Goal: Task Accomplishment & Management: Complete application form

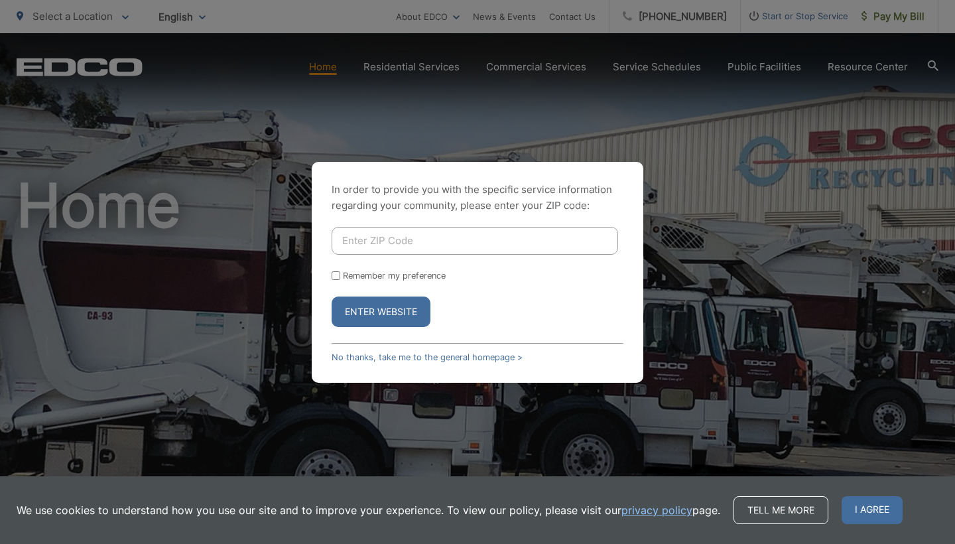
click at [430, 245] on input "Enter ZIP Code" at bounding box center [475, 241] width 287 height 28
type input "91942"
click at [337, 275] on input "Remember my preference" at bounding box center [336, 275] width 9 height 9
checkbox input "true"
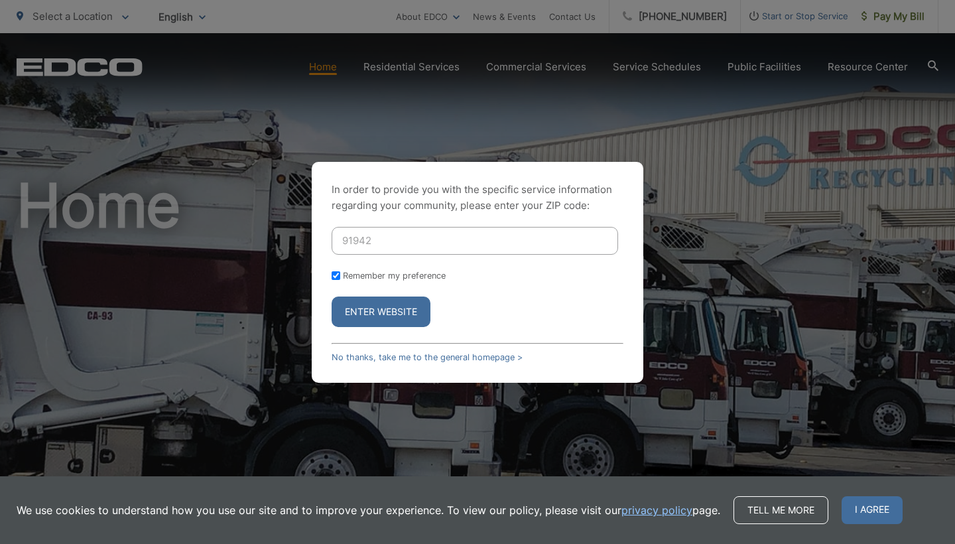
click at [361, 301] on button "Enter Website" at bounding box center [381, 311] width 99 height 31
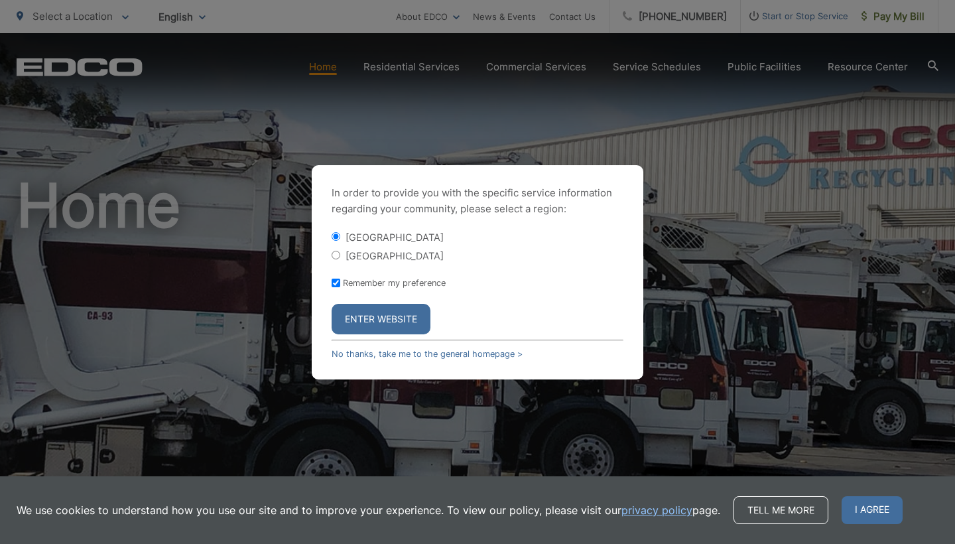
click at [383, 313] on button "Enter Website" at bounding box center [381, 319] width 99 height 31
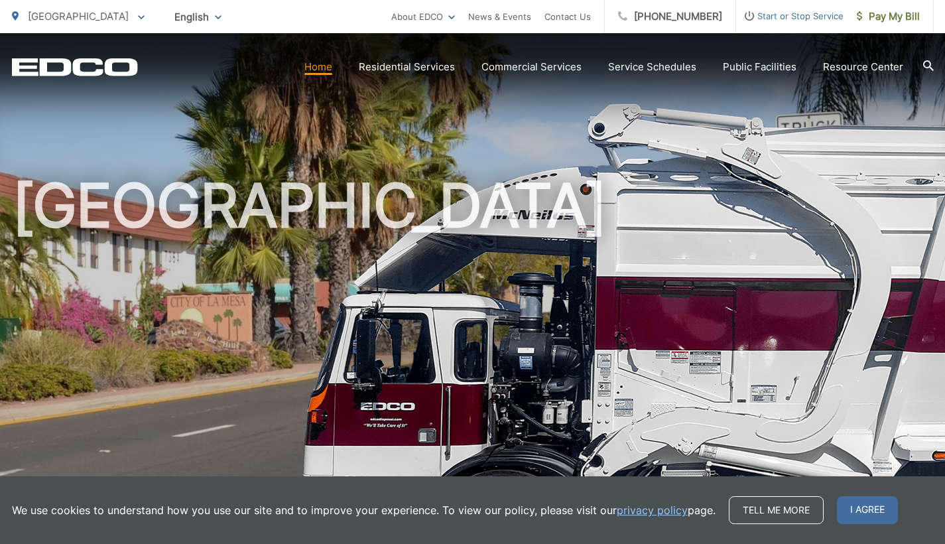
click at [783, 17] on span "Start or Stop Service" at bounding box center [789, 16] width 107 height 16
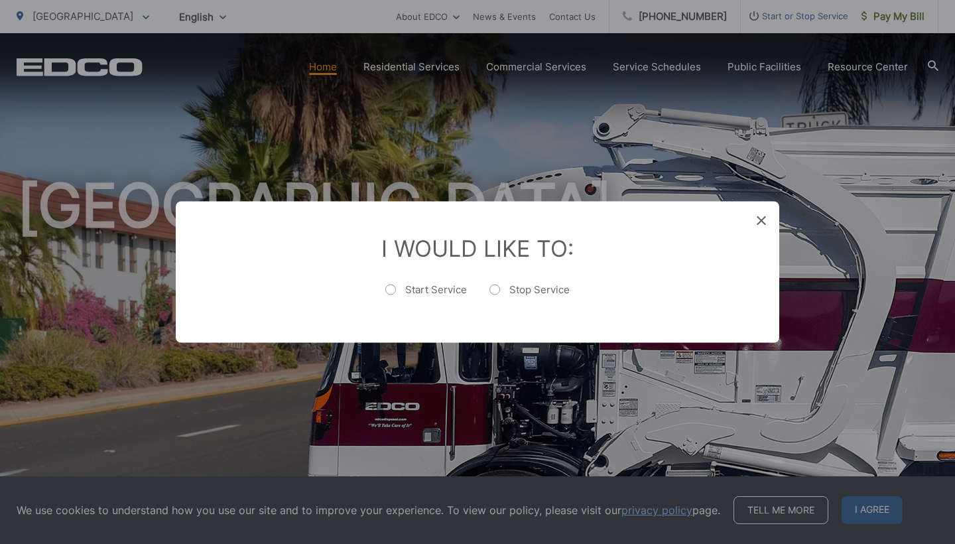
click at [442, 285] on label "Start Service" at bounding box center [426, 296] width 82 height 27
radio input "true"
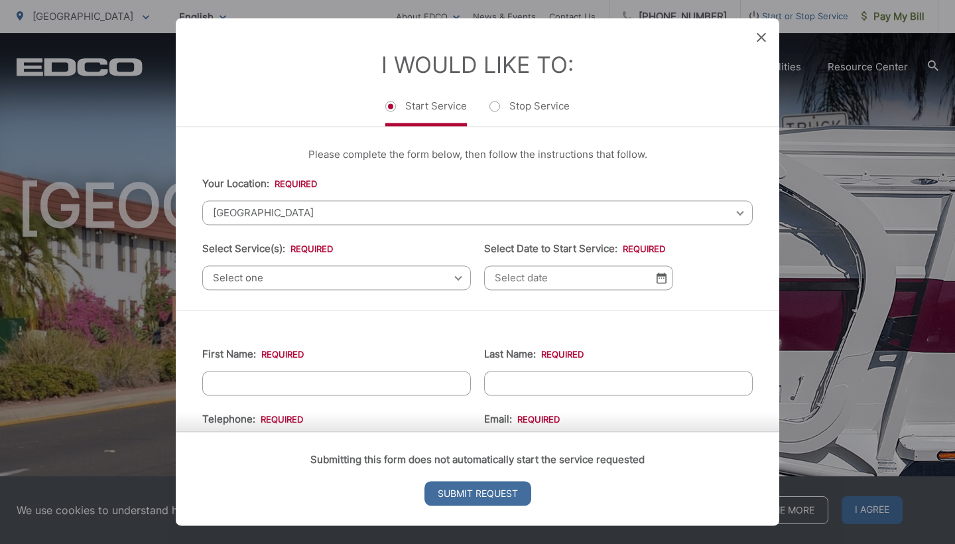
click at [295, 278] on span "Select one" at bounding box center [336, 277] width 269 height 25
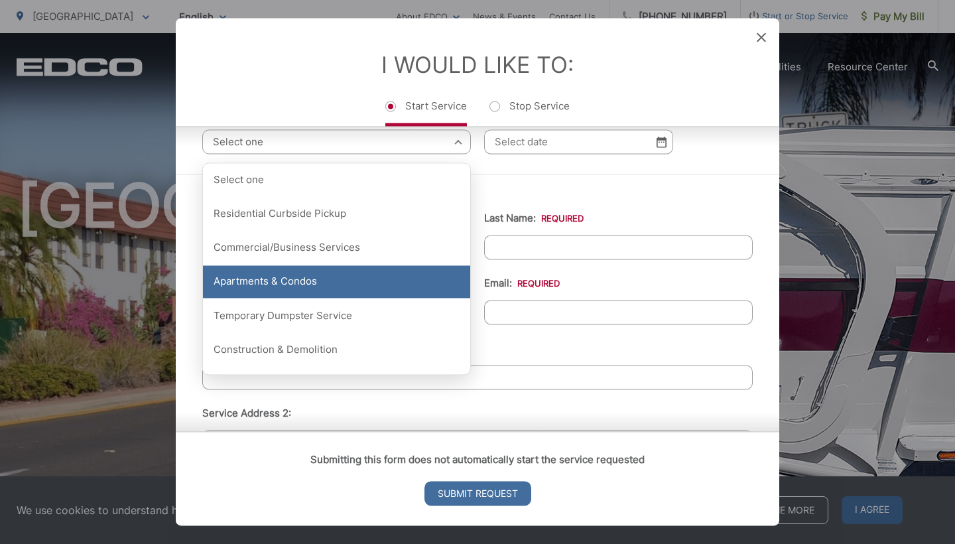
scroll to position [139, 0]
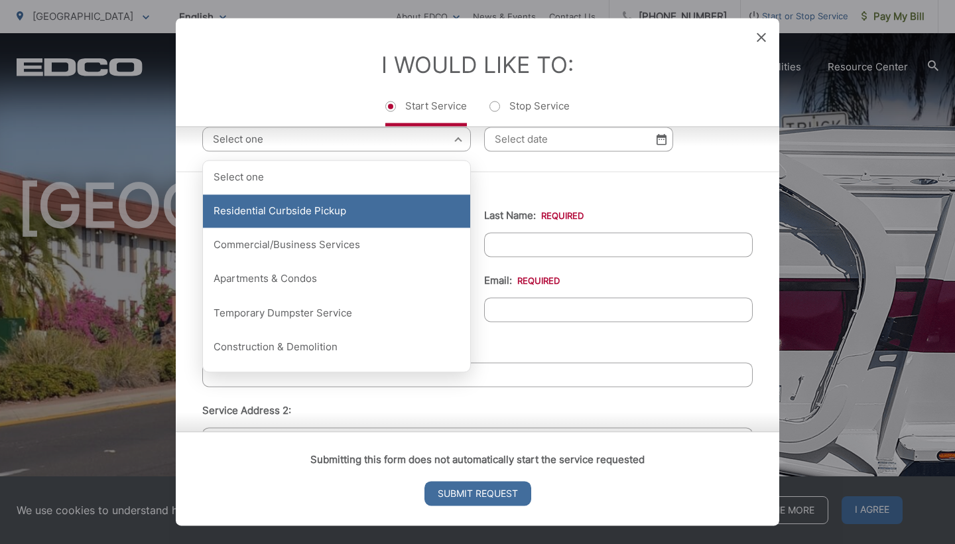
click at [344, 210] on div "Residential Curbside Pickup" at bounding box center [336, 211] width 267 height 33
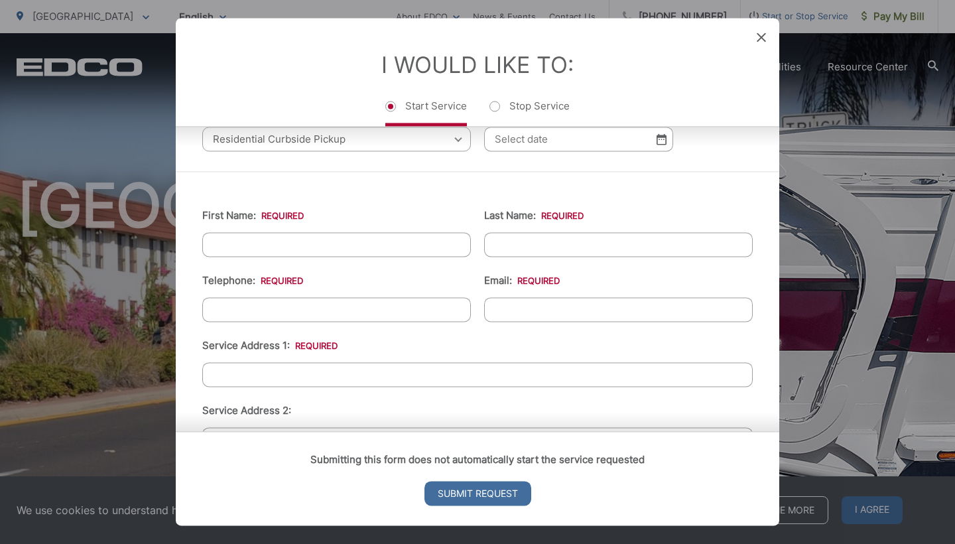
click at [663, 149] on input "Select Date to Start Service: *" at bounding box center [578, 139] width 189 height 25
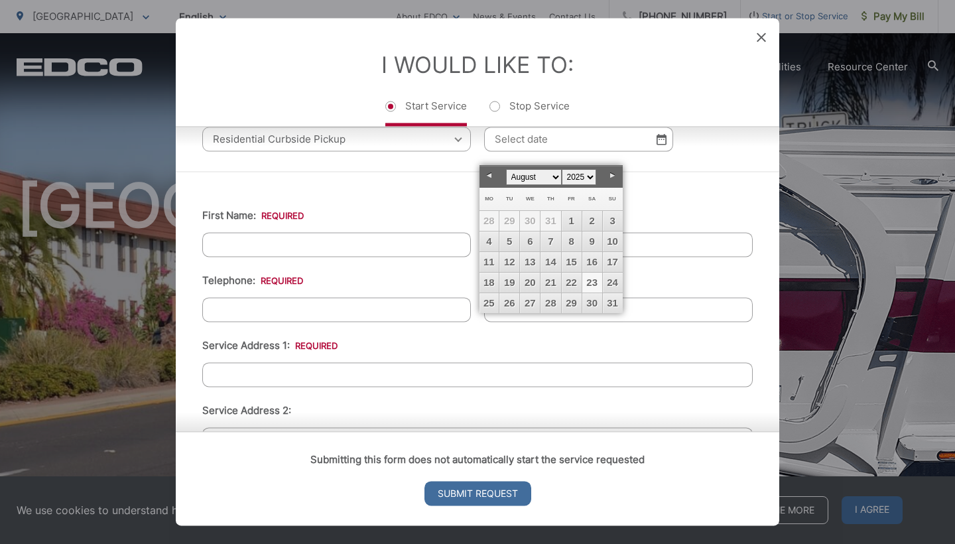
click at [590, 284] on link "23" at bounding box center [592, 283] width 20 height 20
type input "08/23/2025"
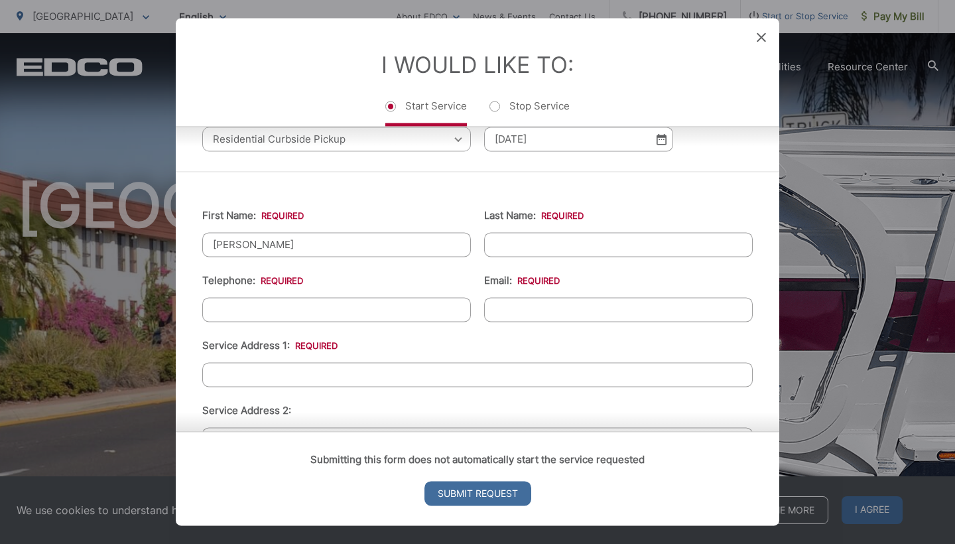
type input "Natalia"
type input "Gholamzadeh"
type input "(619) 577-0539"
type input "castellino.natalia@gmail.com"
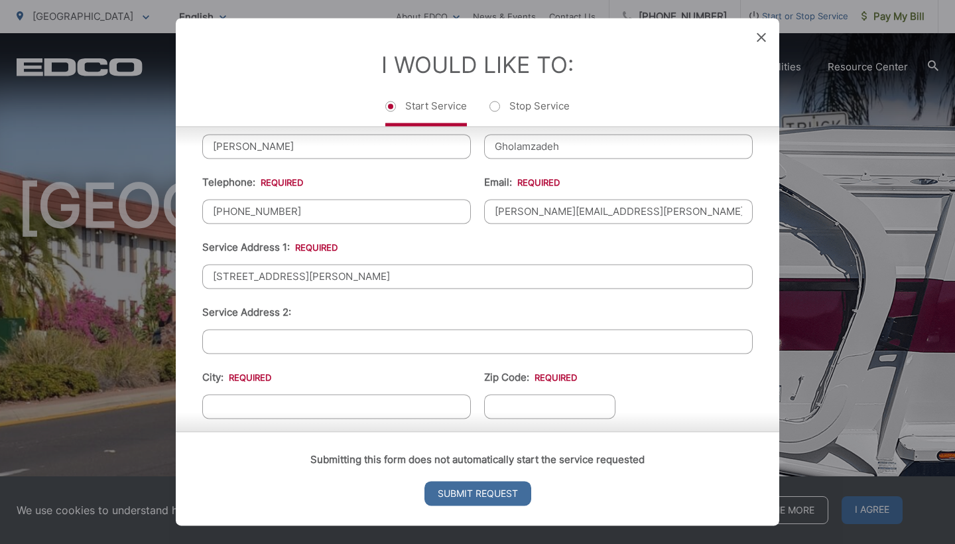
scroll to position [238, 0]
type input "7701 Marie Ave"
click at [271, 432] on div "Submitting this form does not automatically start the service requested Submit …" at bounding box center [478, 479] width 604 height 94
click at [280, 432] on div "Submitting this form does not automatically start the service requested Submit …" at bounding box center [478, 479] width 604 height 94
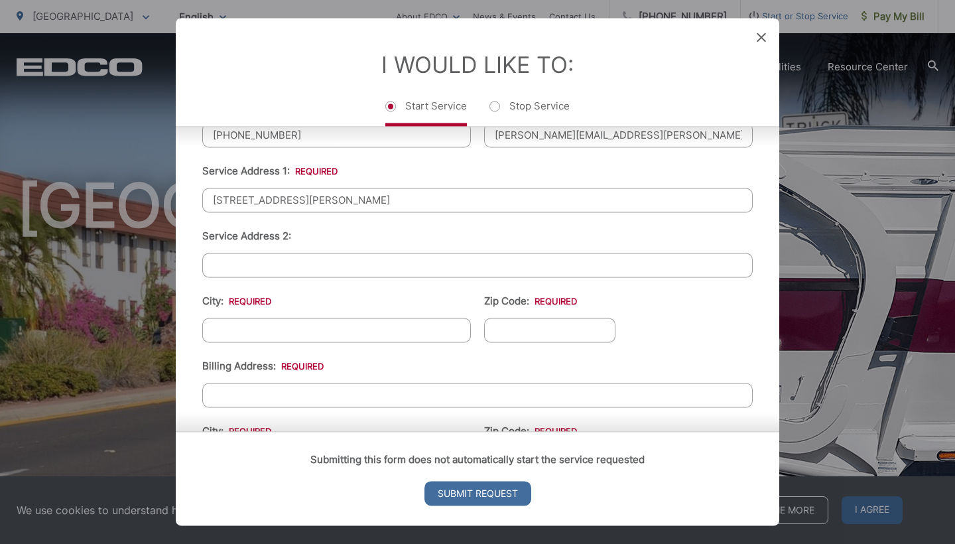
scroll to position [314, 0]
type input "La Mesa"
type input "91942"
type input "7701 Marie Ave"
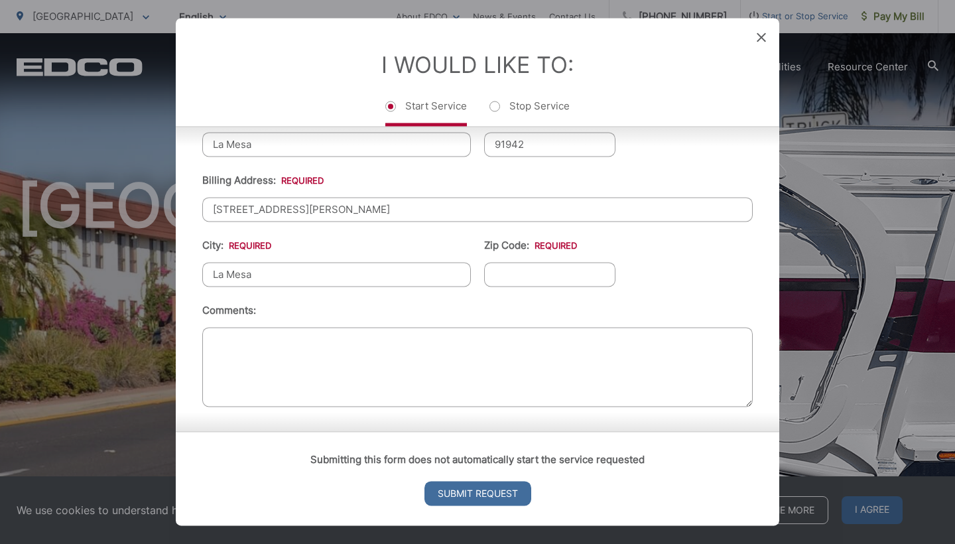
type input "La Mesa"
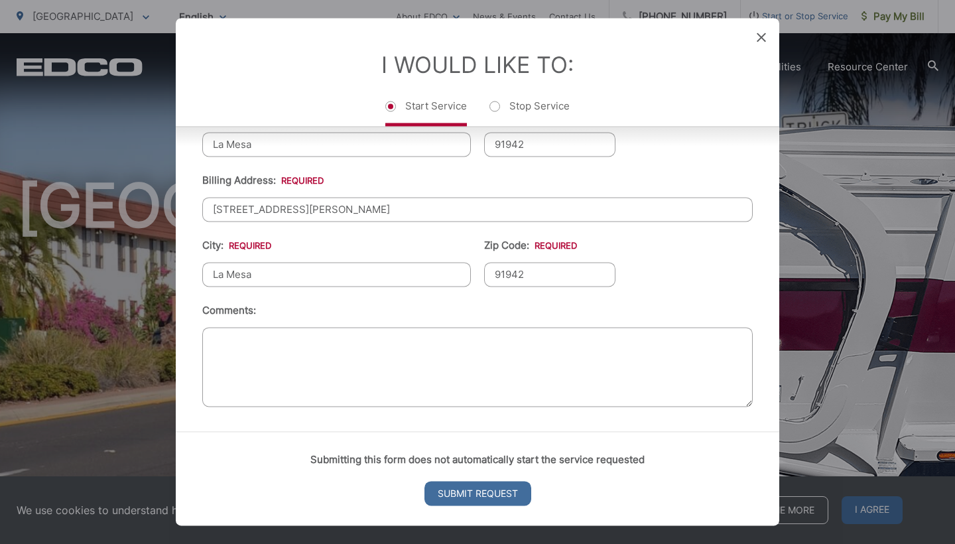
scroll to position [509, 0]
type input "91942"
click at [472, 491] on input "Submit Request" at bounding box center [477, 494] width 107 height 25
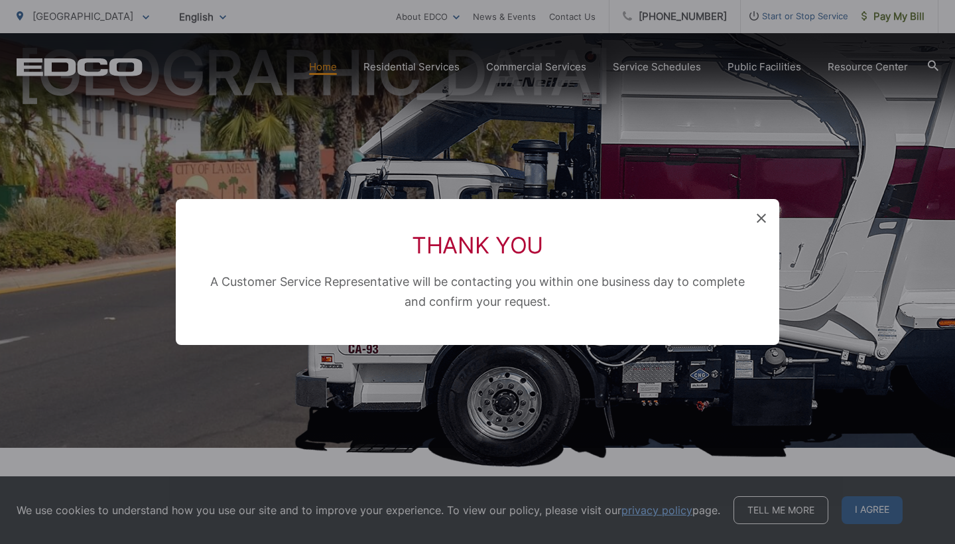
scroll to position [13, 5]
click at [760, 218] on icon at bounding box center [761, 218] width 9 height 9
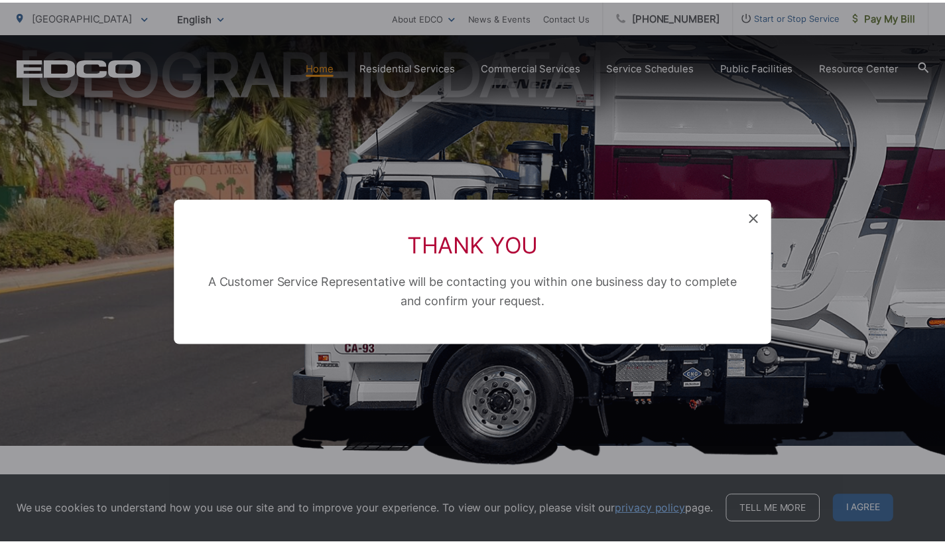
scroll to position [0, 0]
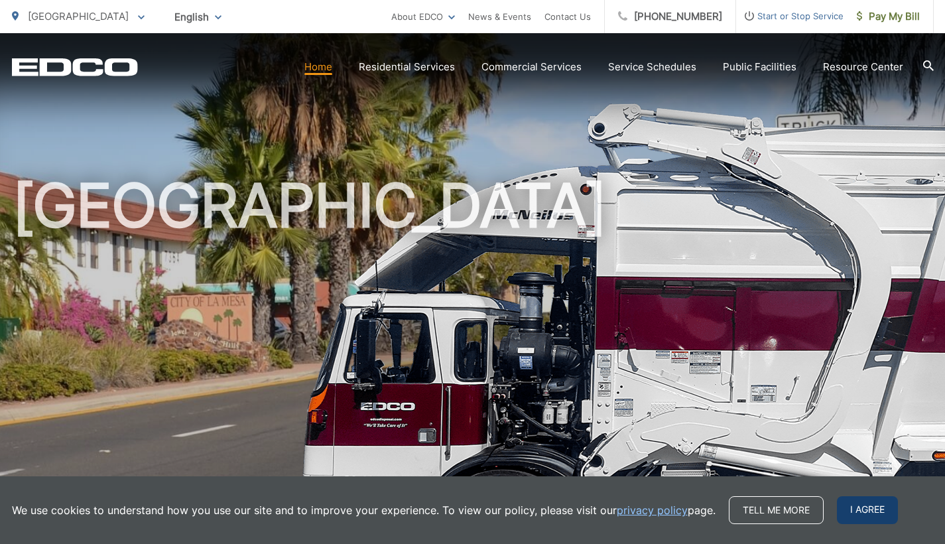
click at [856, 508] on span "I agree" at bounding box center [867, 510] width 61 height 28
